Goal: Book appointment/travel/reservation

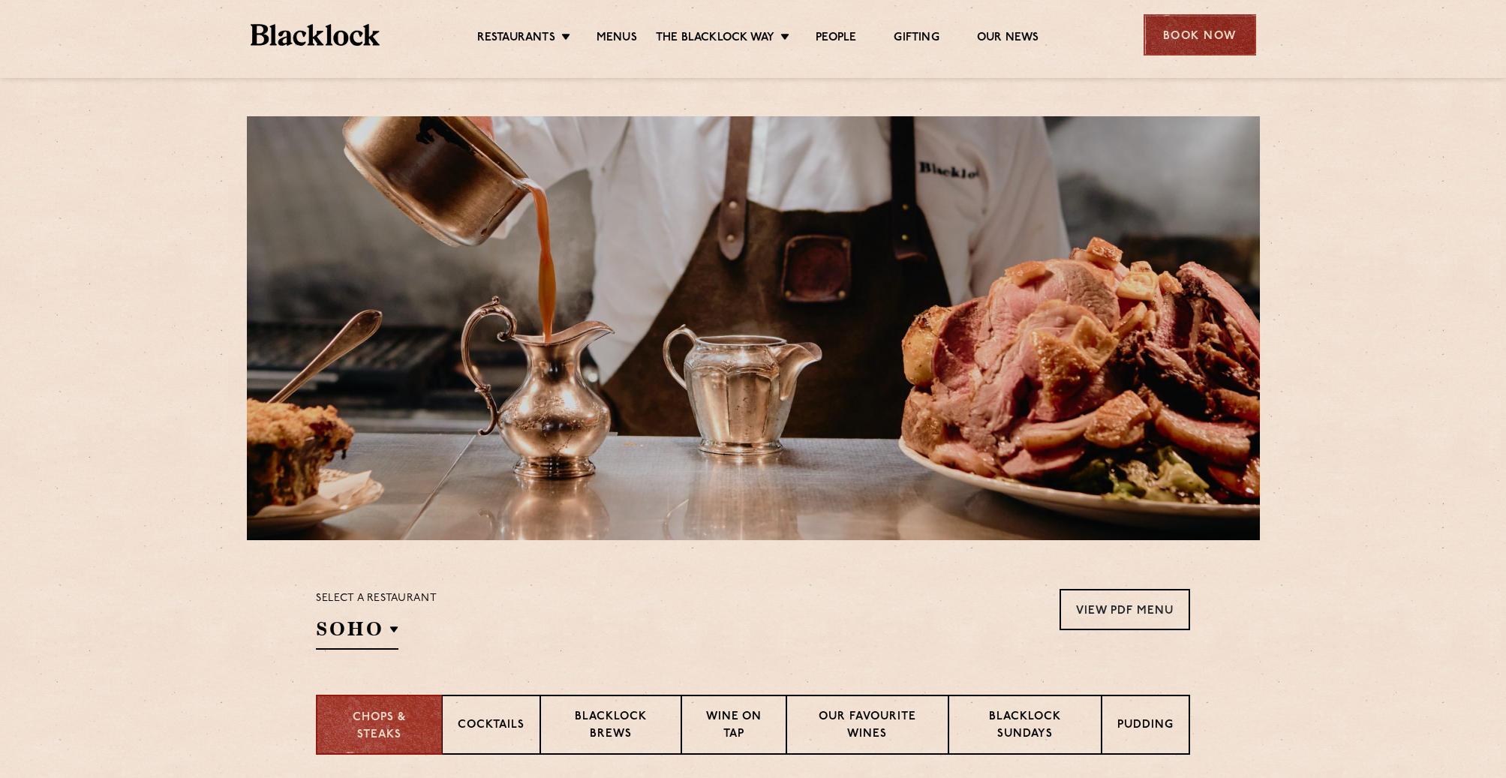
click at [1205, 37] on div "Book Now" at bounding box center [1200, 34] width 113 height 41
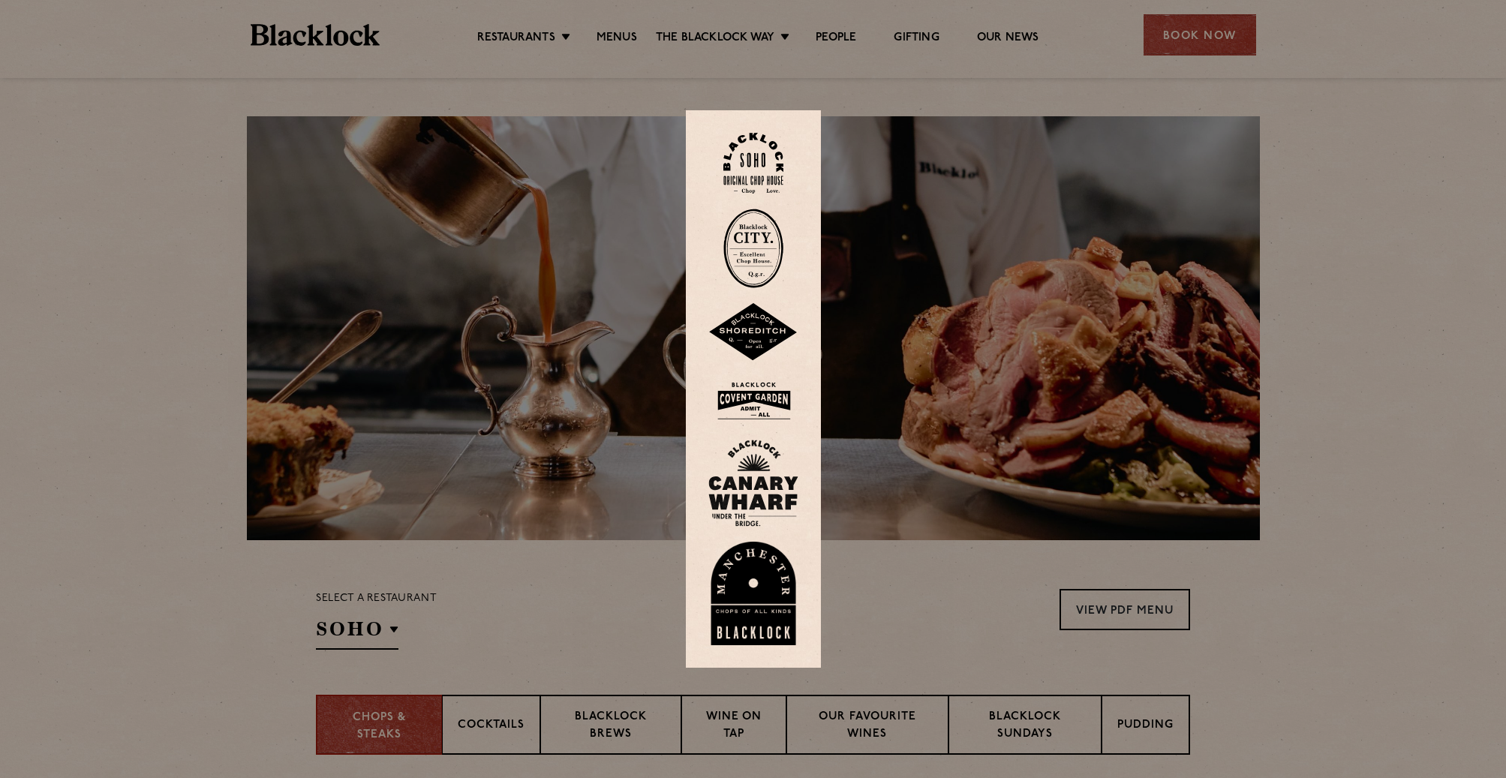
click at [1331, 248] on div at bounding box center [753, 389] width 1506 height 778
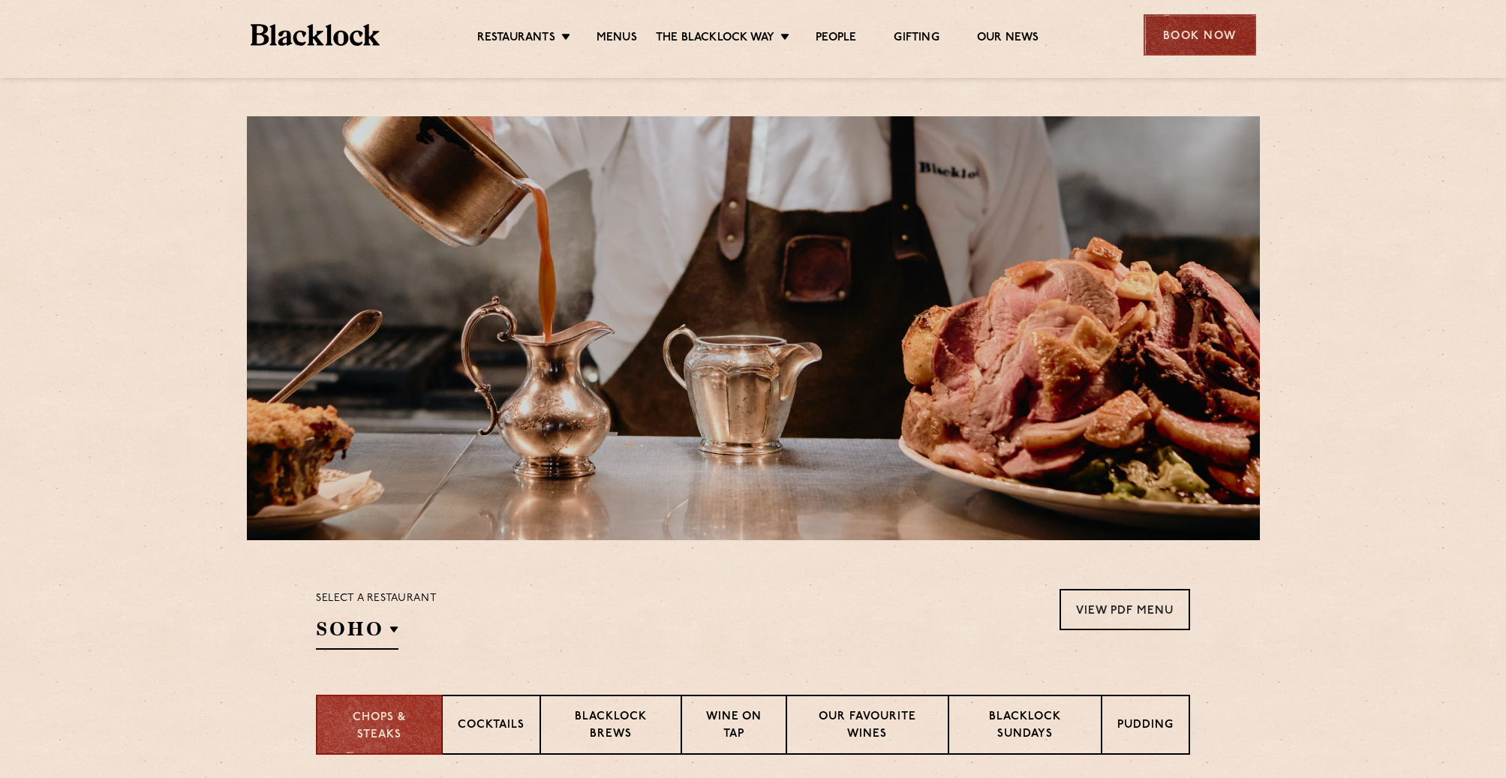
click at [1196, 41] on div "Book Now" at bounding box center [1200, 34] width 113 height 41
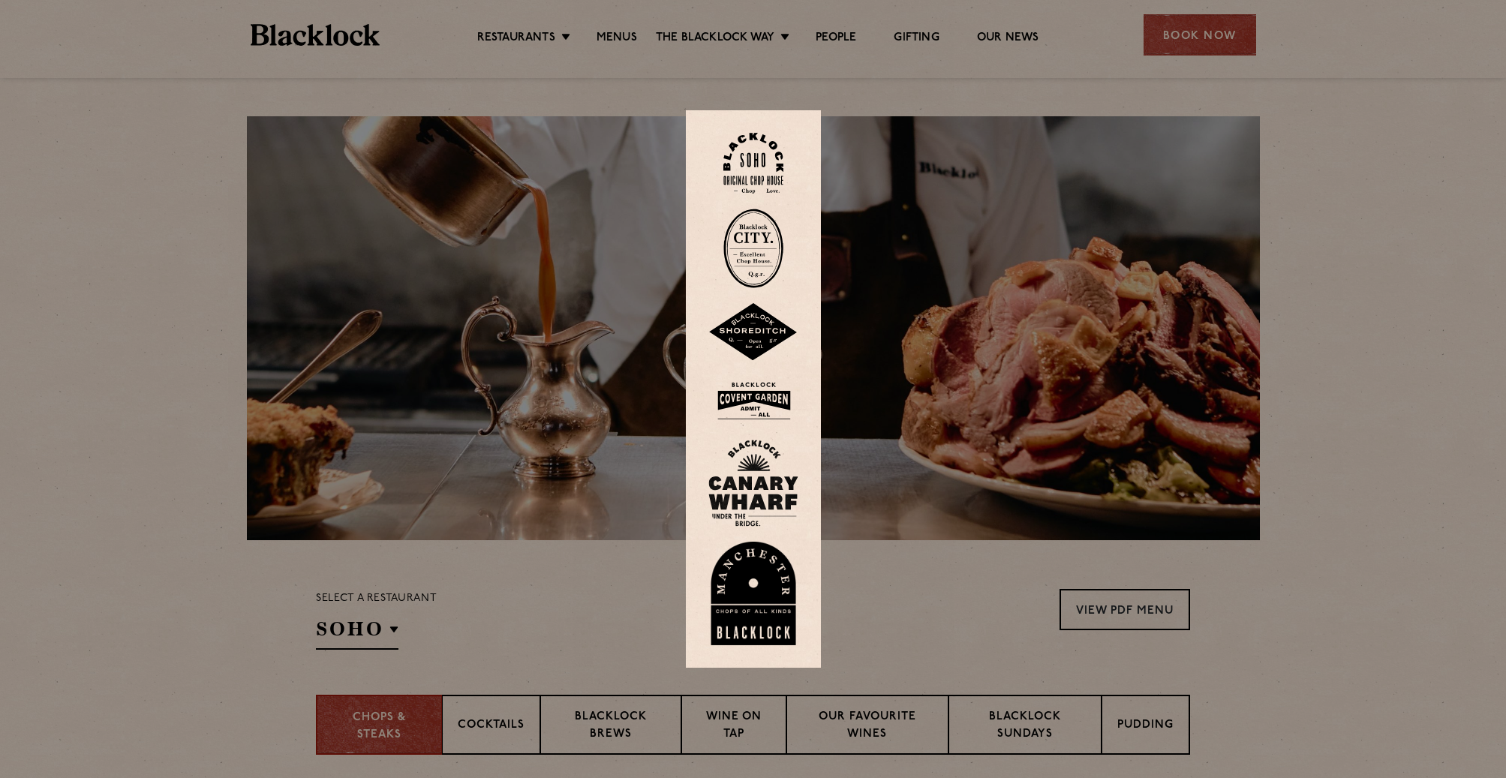
click at [745, 155] on img at bounding box center [754, 163] width 60 height 61
